Goal: Transaction & Acquisition: Download file/media

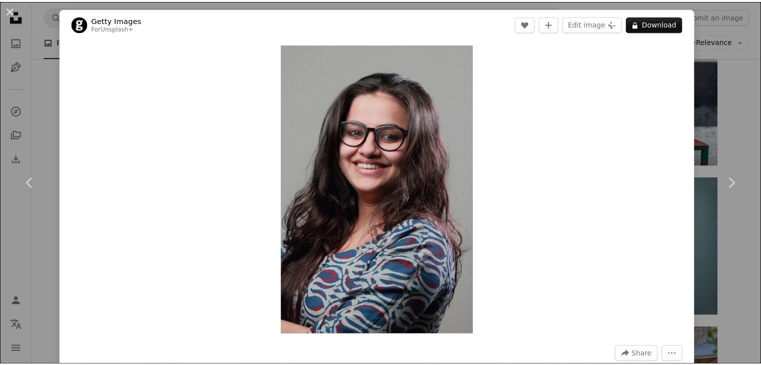
scroll to position [4135, 0]
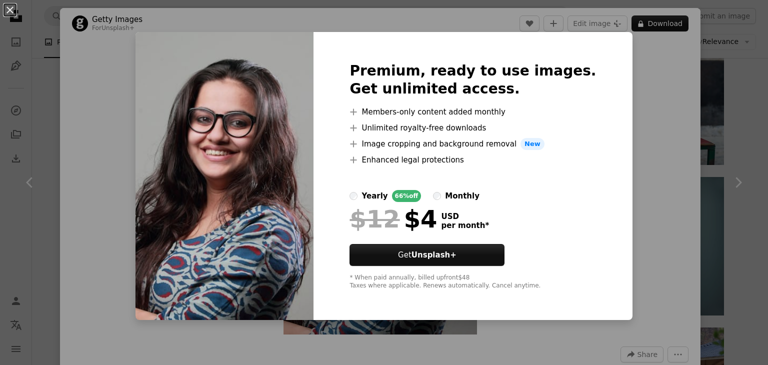
drag, startPoint x: 563, startPoint y: 213, endPoint x: 448, endPoint y: 172, distance: 122.6
click at [563, 213] on div "$12 $4 USD per month *" at bounding box center [473, 219] width 247 height 26
drag, startPoint x: 67, startPoint y: 45, endPoint x: 17, endPoint y: 31, distance: 51.9
click at [64, 45] on div "An X shape Premium, ready to use images. Get unlimited access. A plus sign Memb…" at bounding box center [384, 182] width 768 height 365
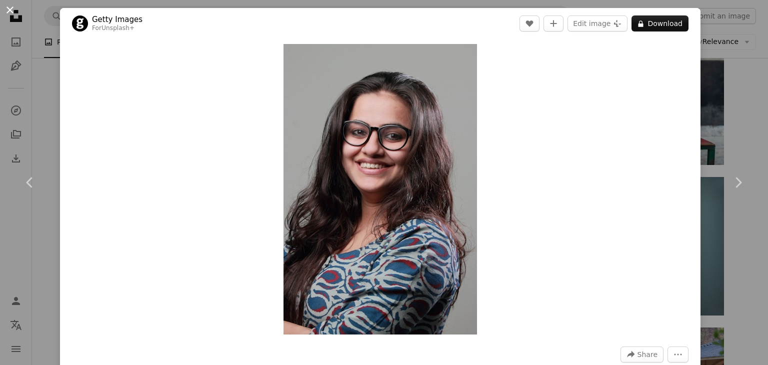
click at [8, 12] on button "An X shape" at bounding box center [10, 10] width 12 height 12
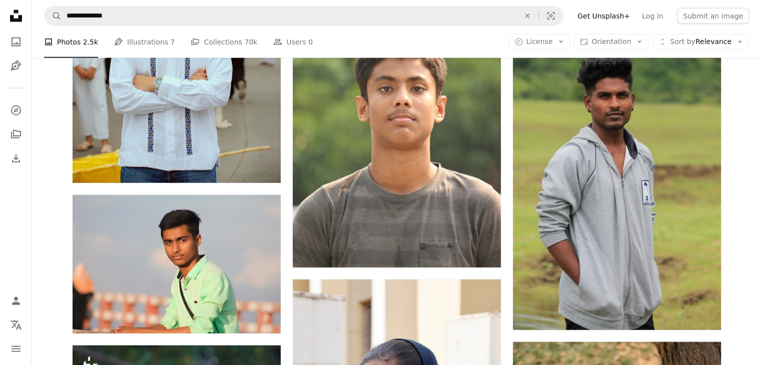
scroll to position [10003, 0]
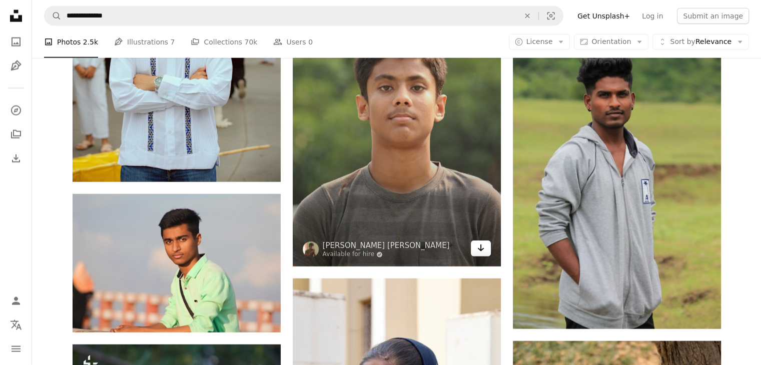
click at [482, 256] on link "Arrow pointing down" at bounding box center [481, 249] width 20 height 16
